Goal: Transaction & Acquisition: Purchase product/service

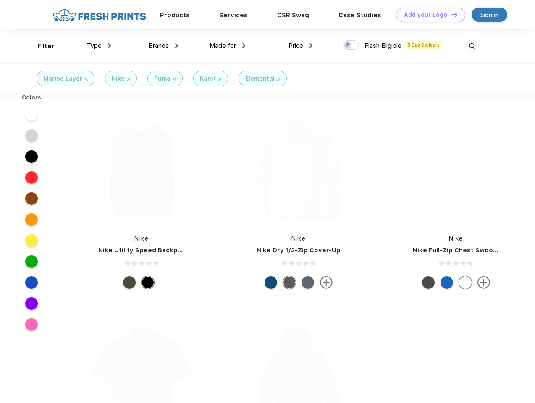
scroll to position [0, 0]
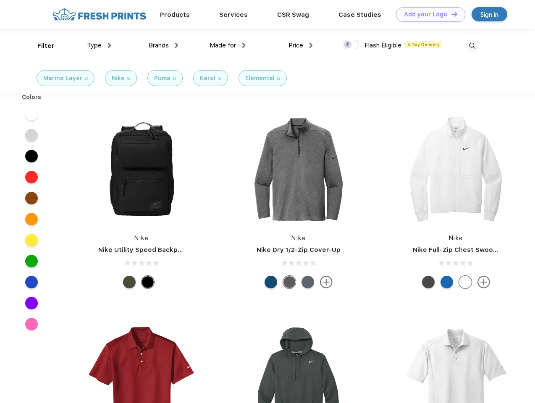
click at [427, 14] on link "Add your Logo Design Tool" at bounding box center [430, 14] width 69 height 15
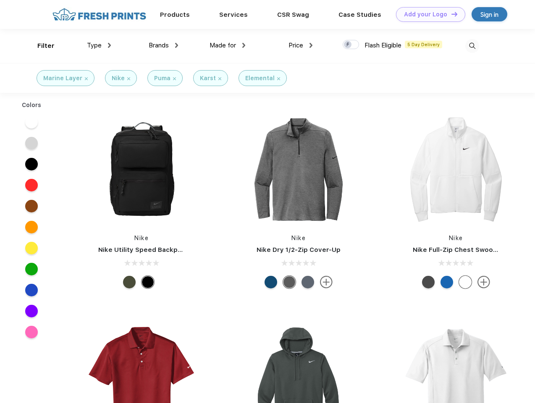
click at [0, 0] on div "Design Tool" at bounding box center [0, 0] width 0 height 0
click at [451, 14] on link "Add your Logo Design Tool" at bounding box center [430, 14] width 69 height 15
click at [40, 46] on div "Filter" at bounding box center [45, 46] width 17 height 10
click at [99, 45] on span "Type" at bounding box center [94, 46] width 15 height 8
click at [163, 45] on span "Brands" at bounding box center [159, 46] width 20 height 8
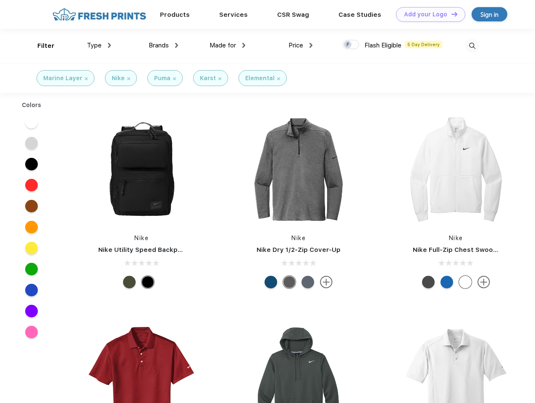
click at [228, 45] on span "Made for" at bounding box center [223, 46] width 26 height 8
click at [301, 45] on span "Price" at bounding box center [295, 46] width 15 height 8
click at [351, 45] on div at bounding box center [351, 44] width 16 height 9
click at [348, 45] on input "checkbox" at bounding box center [345, 41] width 5 height 5
click at [472, 46] on img at bounding box center [472, 46] width 14 height 14
